Goal: Use online tool/utility: Utilize a website feature to perform a specific function

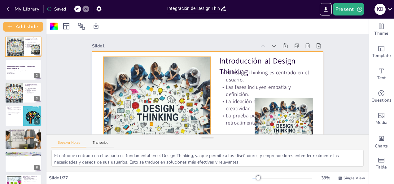
checkbox input "true"
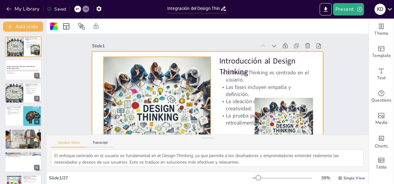
checkbox input "true"
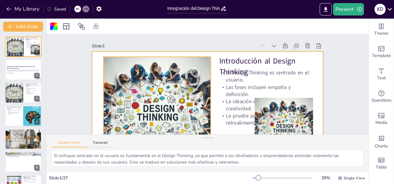
scroll to position [34, 0]
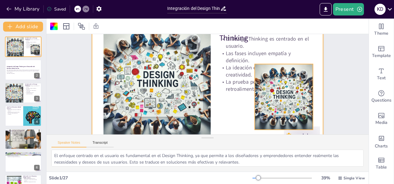
checkbox input "true"
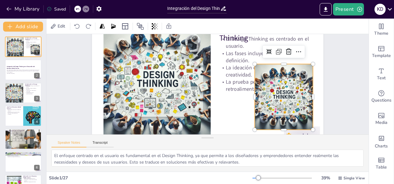
click at [279, 75] on div at bounding box center [284, 97] width 66 height 66
checkbox input "true"
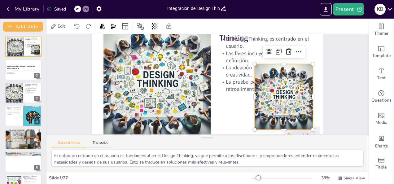
checkbox input "true"
click at [279, 96] on div at bounding box center [284, 97] width 66 height 66
checkbox input "true"
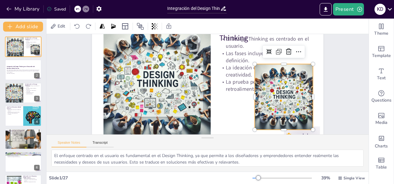
checkbox input "true"
click at [285, 77] on div at bounding box center [284, 97] width 66 height 66
checkbox input "true"
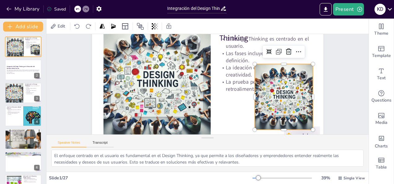
checkbox input "true"
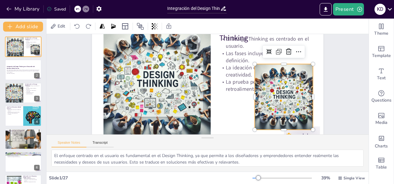
checkbox input "true"
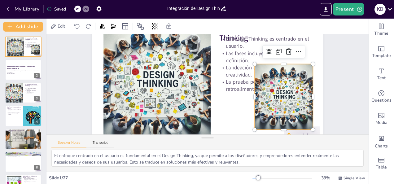
checkbox input "true"
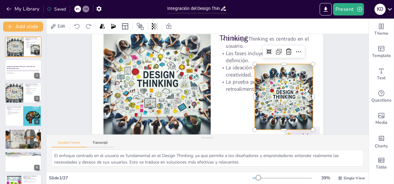
checkbox input "true"
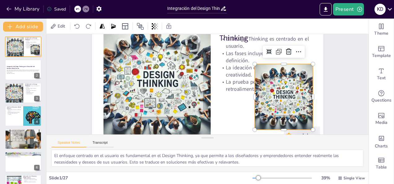
checkbox input "true"
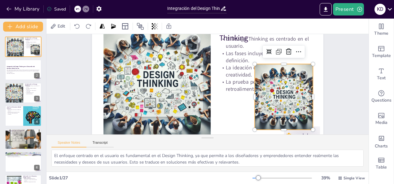
checkbox input "true"
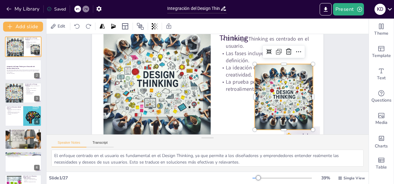
checkbox input "true"
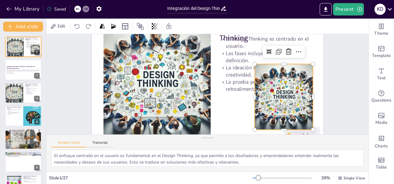
checkbox input "true"
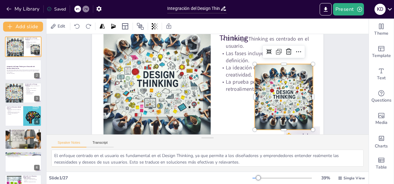
checkbox input "true"
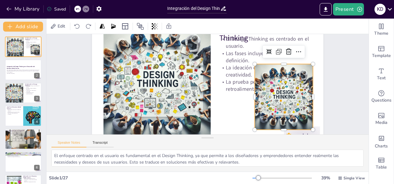
checkbox input "true"
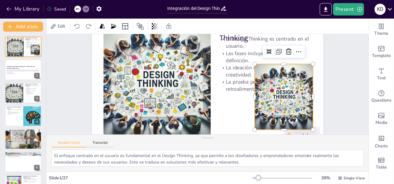
checkbox input "true"
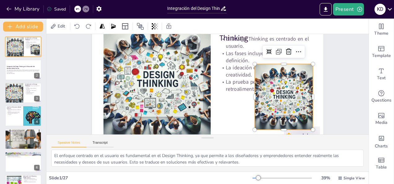
checkbox input "true"
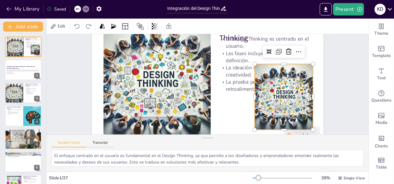
checkbox input "true"
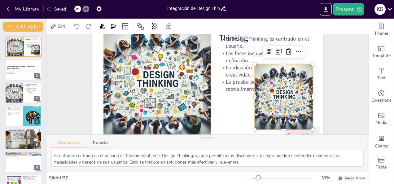
checkbox input "true"
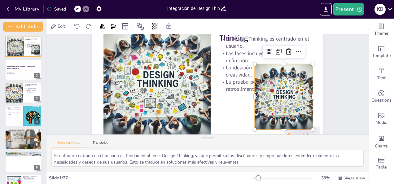
checkbox input "true"
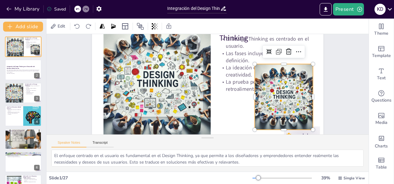
checkbox input "true"
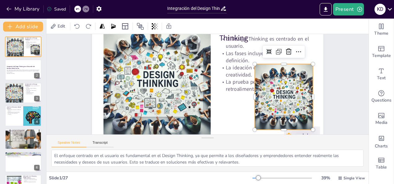
checkbox input "true"
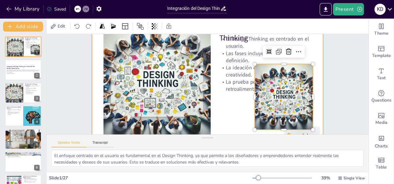
checkbox input "true"
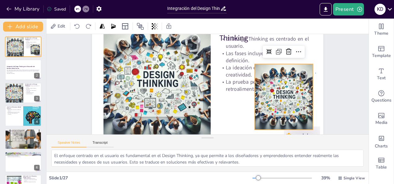
checkbox input "true"
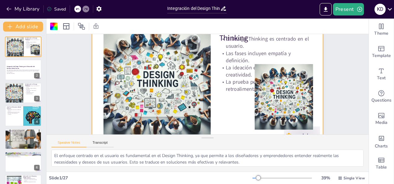
checkbox input "true"
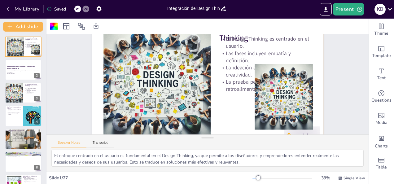
checkbox input "true"
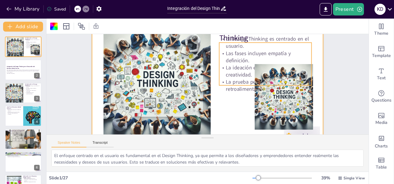
checkbox input "true"
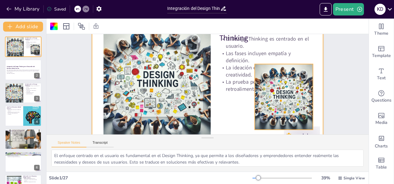
checkbox input "true"
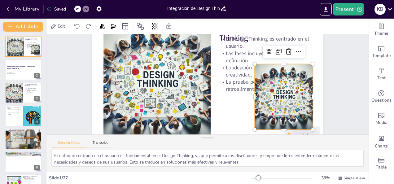
click at [261, 71] on div at bounding box center [284, 97] width 66 height 66
checkbox input "true"
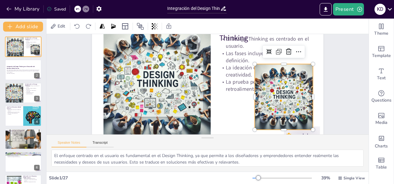
checkbox input "true"
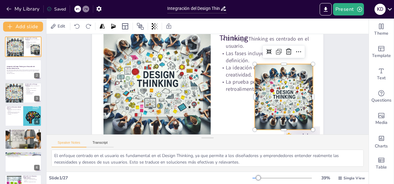
checkbox input "true"
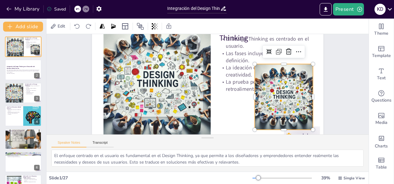
checkbox input "true"
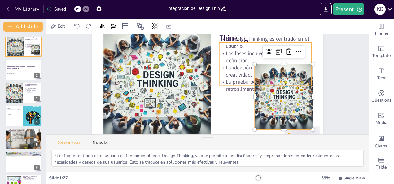
checkbox input "true"
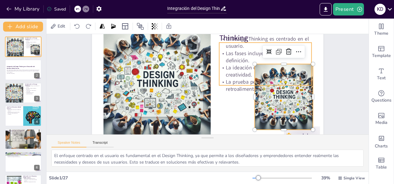
checkbox input "true"
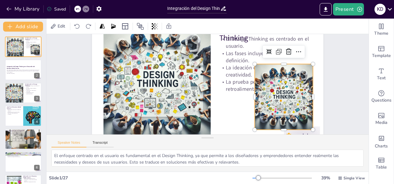
checkbox input "true"
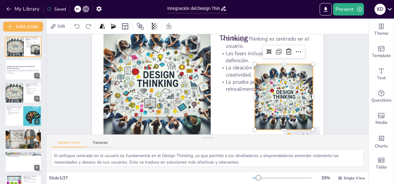
checkbox input "true"
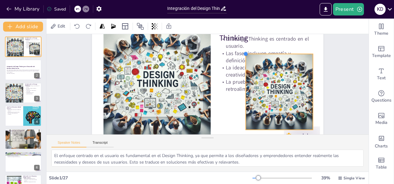
checkbox input "true"
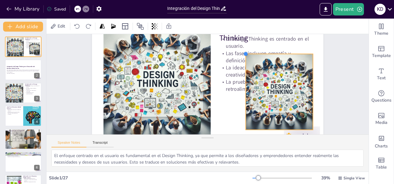
checkbox input "true"
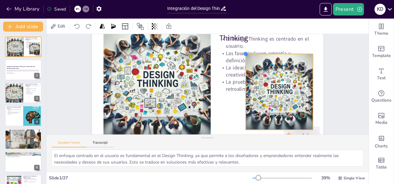
checkbox input "true"
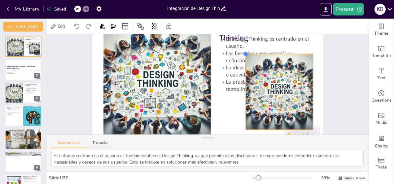
checkbox input "true"
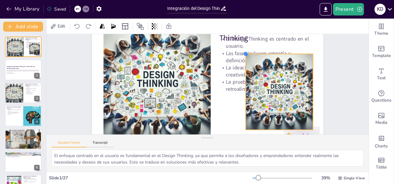
checkbox input "true"
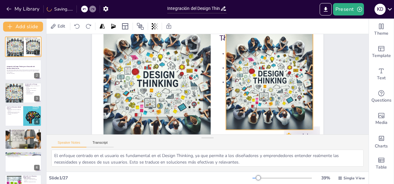
drag, startPoint x: 249, startPoint y: 65, endPoint x: 220, endPoint y: 78, distance: 31.8
click at [220, 78] on div "Introducción al Design Thinking El Design Thinking es centrado en el usuario. L…" at bounding box center [208, 83] width 232 height 130
